Goal: Information Seeking & Learning: Learn about a topic

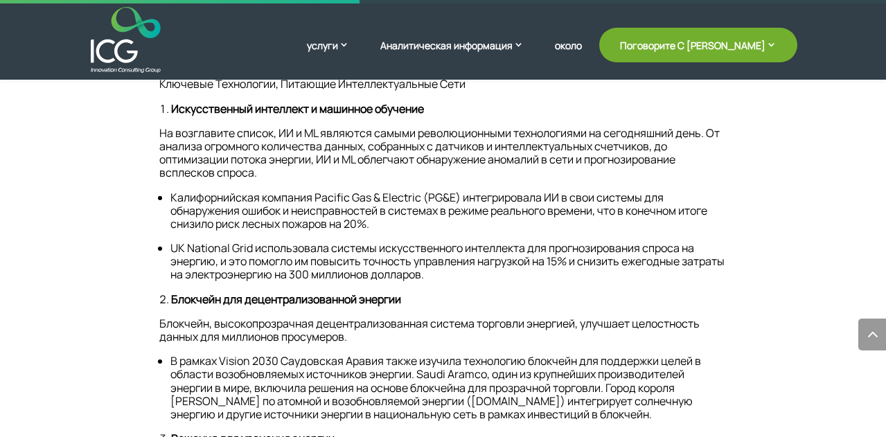
scroll to position [1233, 0]
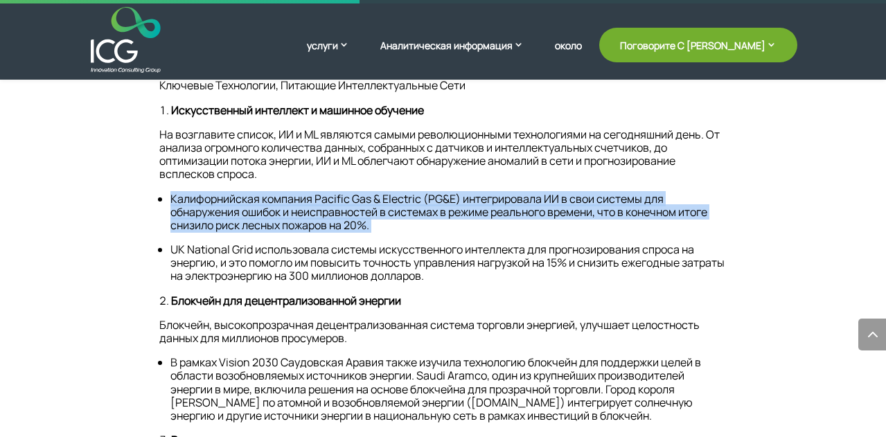
drag, startPoint x: 172, startPoint y: 243, endPoint x: 395, endPoint y: 265, distance: 223.4
click at [395, 233] on li "Калифорнийская компания Pacific Gas & Electric (PG&E) интегрировала ИИ в свои с…" at bounding box center [448, 212] width 556 height 40
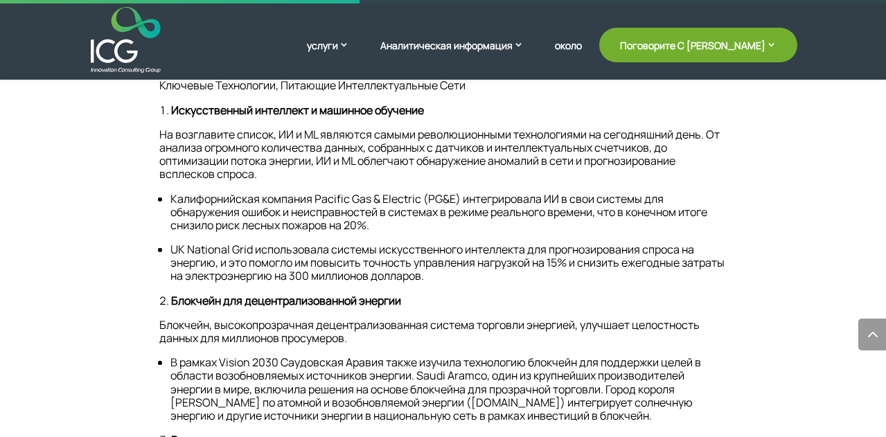
click at [395, 233] on li "Калифорнийская компания Pacific Gas & Electric (PG&E) интегрировала ИИ в свои с…" at bounding box center [448, 212] width 556 height 40
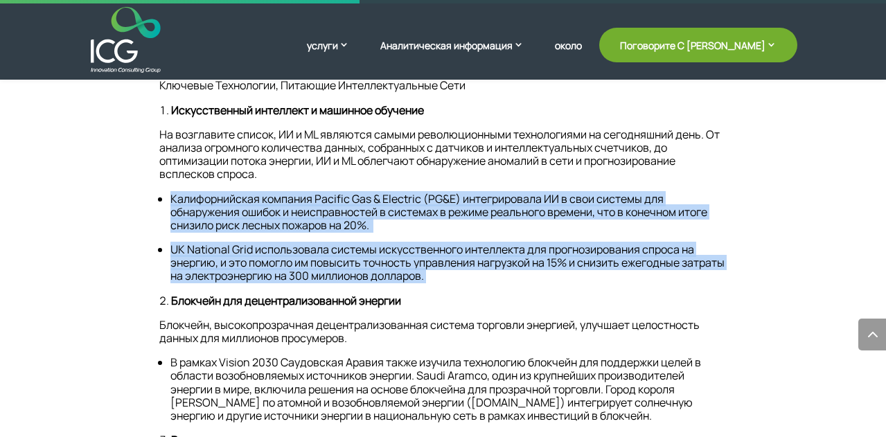
drag, startPoint x: 172, startPoint y: 244, endPoint x: 485, endPoint y: 318, distance: 321.6
copy div "Калифорнийская компания Pacific Gas & Electric (PG&E) интегрировала ИИ в свои с…"
click at [422, 233] on span "Калифорнийская компания Pacific Gas & Electric (PG&E) интегрировала ИИ в свои с…" at bounding box center [438, 212] width 537 height 42
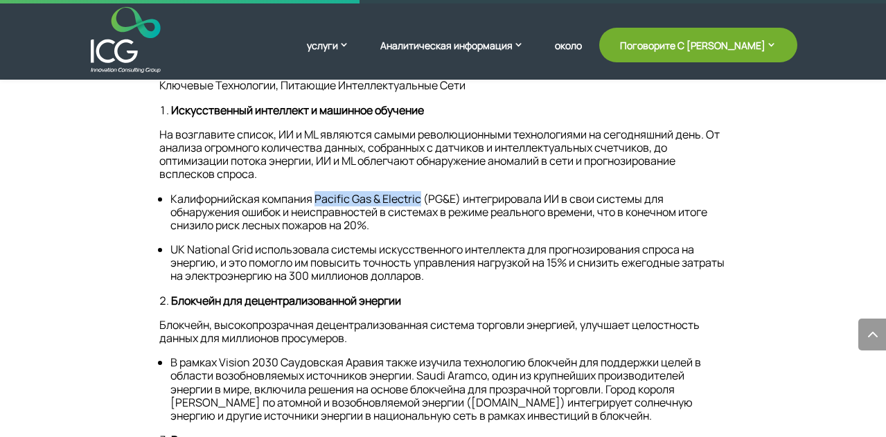
drag, startPoint x: 315, startPoint y: 242, endPoint x: 421, endPoint y: 242, distance: 105.9
click at [421, 233] on span "Калифорнийская компания Pacific Gas & Electric (PG&E) интегрировала ИИ в свои с…" at bounding box center [438, 212] width 537 height 42
copy span "Pacific Gas & Electric"
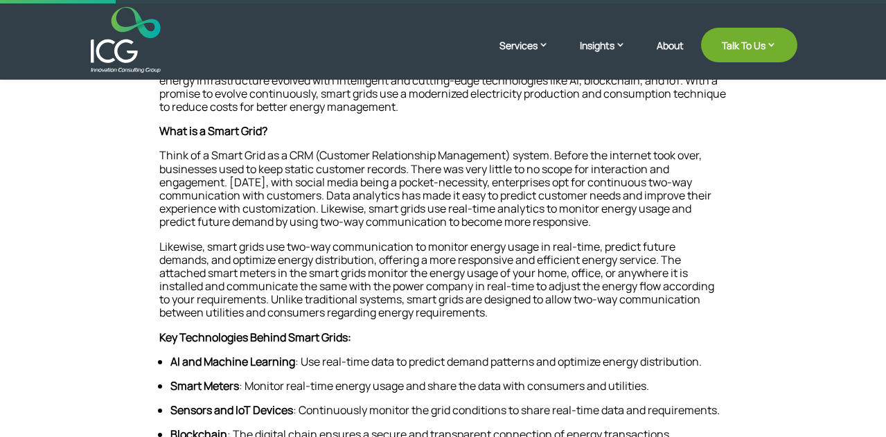
scroll to position [406, 0]
